Goal: Transaction & Acquisition: Purchase product/service

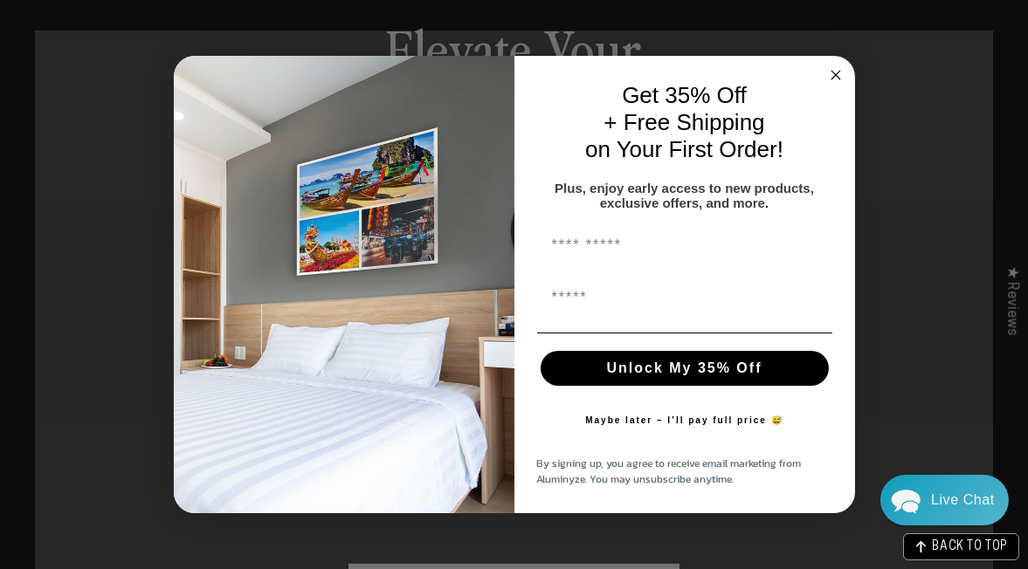
scroll to position [888, 0]
click at [834, 67] on circle "Close dialog" at bounding box center [835, 76] width 20 height 20
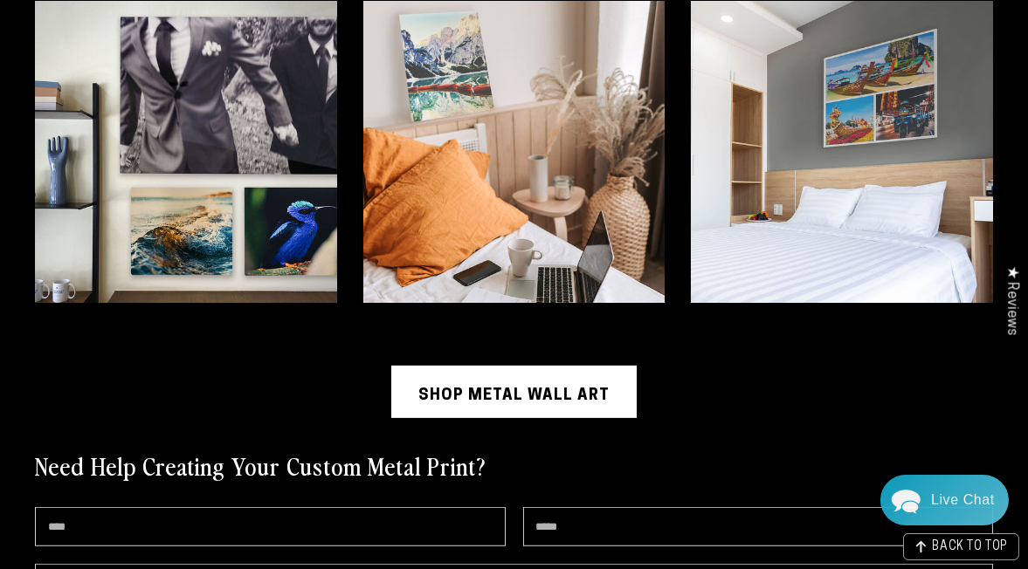
scroll to position [3829, 0]
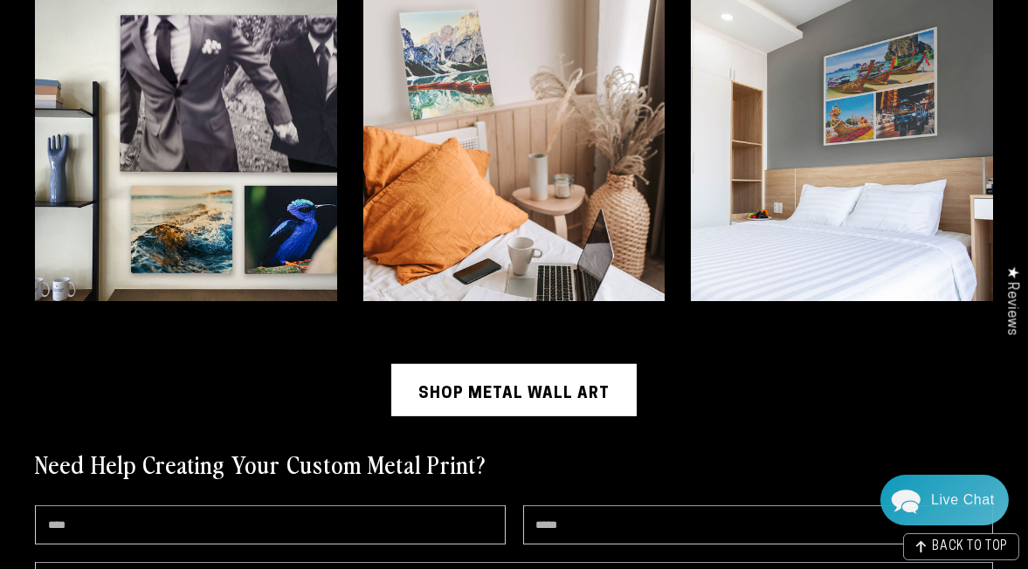
click at [510, 364] on link "Shop Metal Wall Art" at bounding box center [513, 390] width 245 height 52
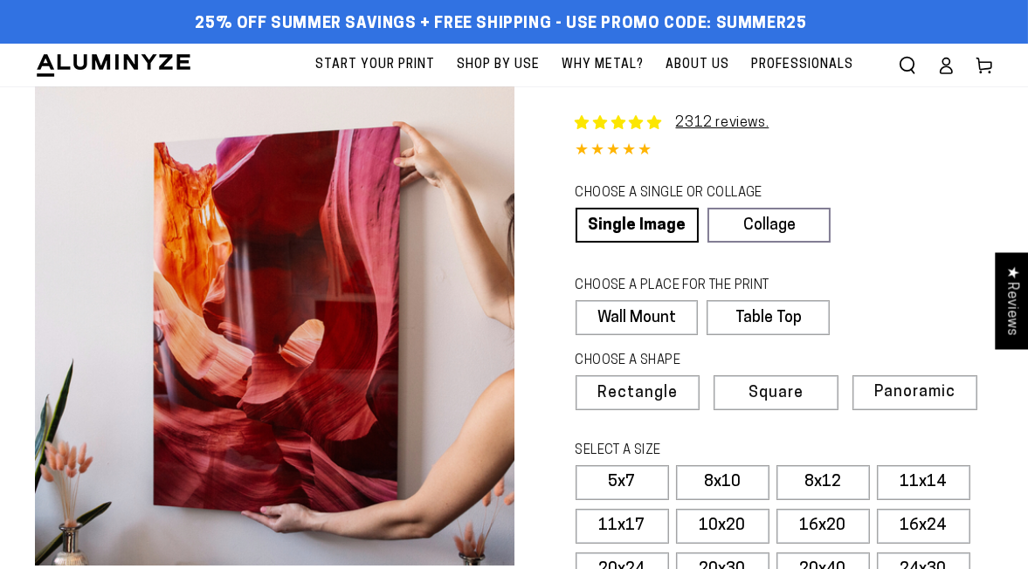
select select "**********"
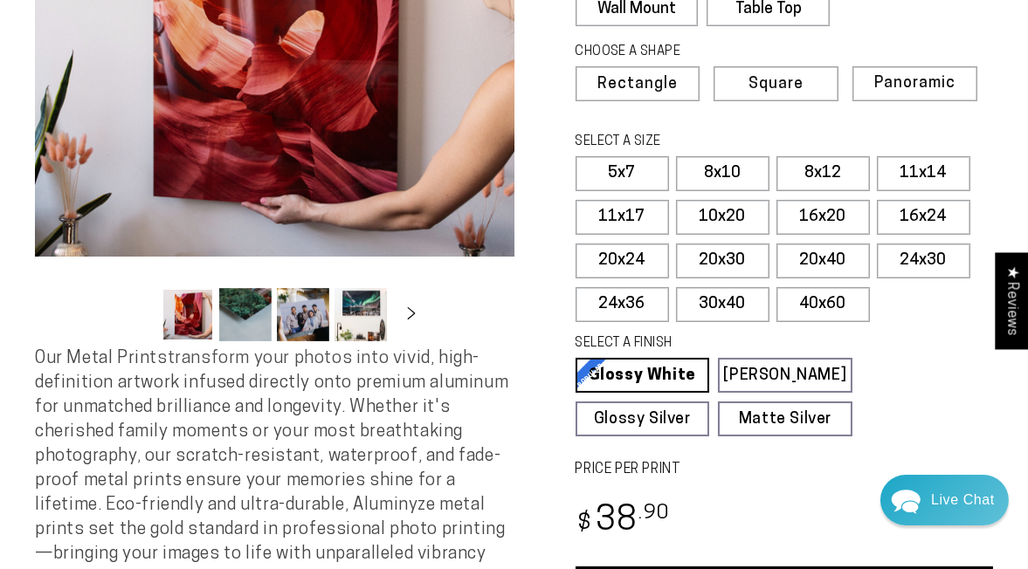
scroll to position [310, 0]
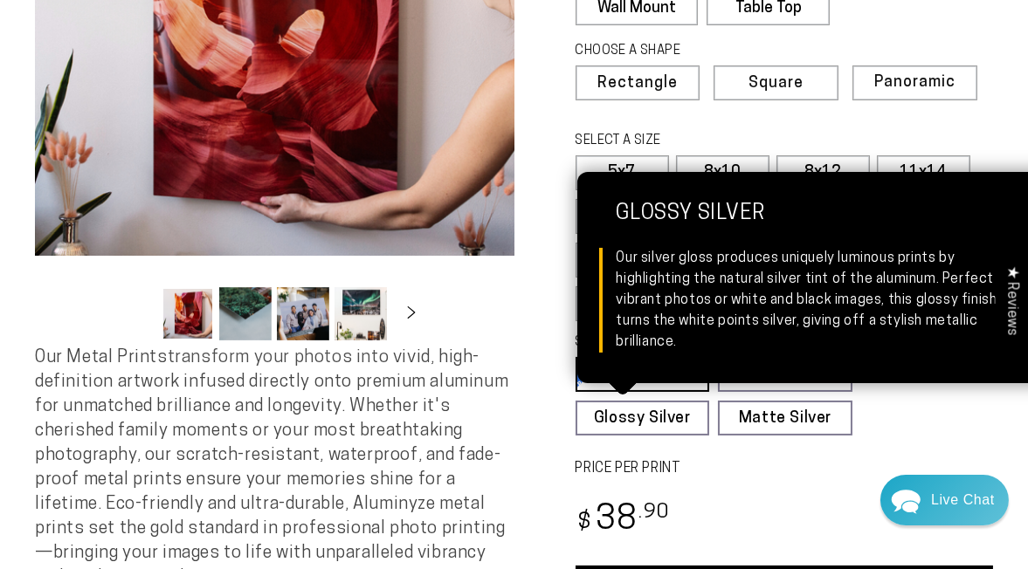
click at [675, 417] on link "Glossy Silver Glossy Silver Our silver gloss produces uniquely luminous prints …" at bounding box center [643, 418] width 134 height 35
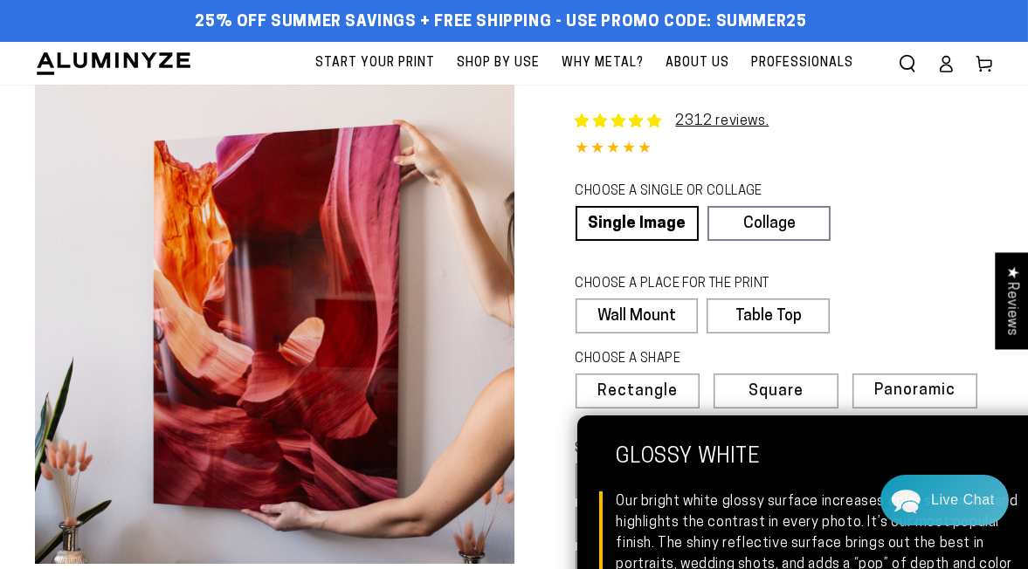
scroll to position [0, 0]
